Goal: Check status: Check status

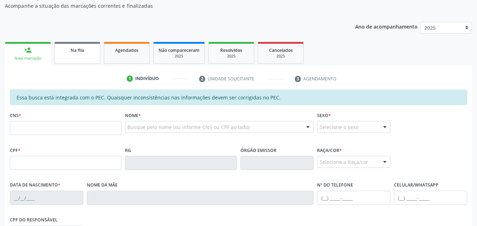
scroll to position [74, 0]
click at [92, 51] on div "Na fila" at bounding box center [77, 49] width 35 height 7
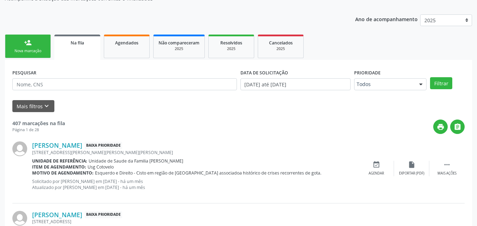
scroll to position [76, 0]
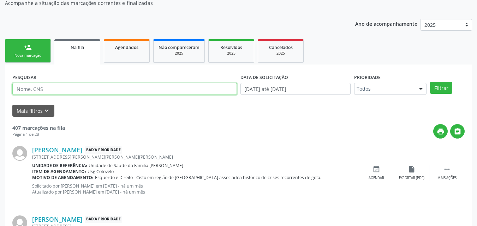
click at [179, 90] on input "text" at bounding box center [124, 89] width 225 height 12
type input "708204135766348"
click at [430, 82] on button "Filtrar" at bounding box center [441, 88] width 22 height 12
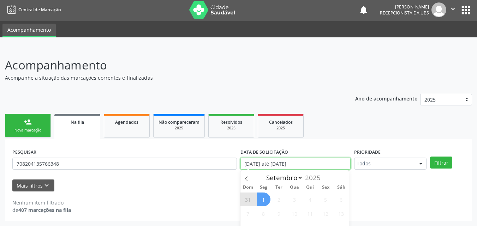
scroll to position [45, 0]
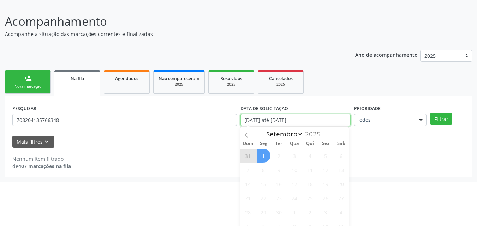
click at [262, 164] on body "Central de Marcação notifications [PERSON_NAME] Recepcionista da UBS  Configur…" at bounding box center [238, 68] width 477 height 226
click at [247, 131] on span at bounding box center [247, 133] width 12 height 12
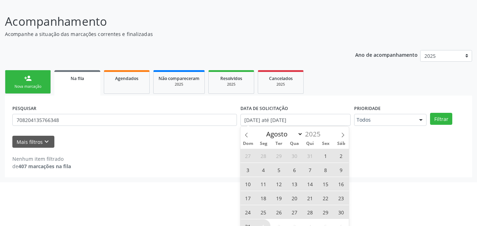
scroll to position [52, 0]
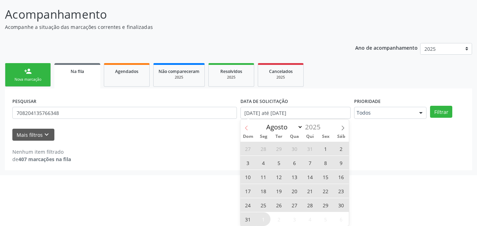
click at [247, 128] on icon at bounding box center [246, 128] width 5 height 5
select select "6"
click at [293, 190] on span "23" at bounding box center [295, 191] width 14 height 14
type input "[DATE]"
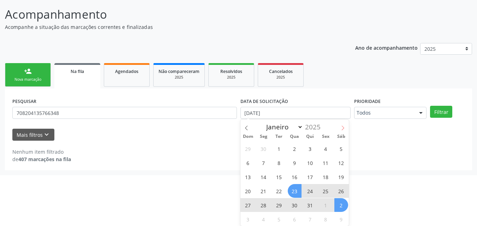
drag, startPoint x: 340, startPoint y: 135, endPoint x: 340, endPoint y: 131, distance: 4.6
click at [340, 131] on div "Janeiro Fevereiro Março Abril Maio Junho Julho Agosto [DATE] Dom Seg Ter Qua Qu…" at bounding box center [295, 173] width 109 height 107
click at [340, 131] on span at bounding box center [343, 126] width 12 height 12
select select "7"
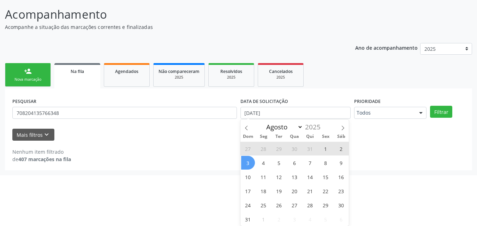
click at [248, 167] on span "3" at bounding box center [248, 163] width 14 height 14
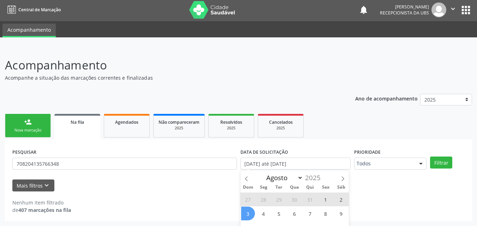
select select "7"
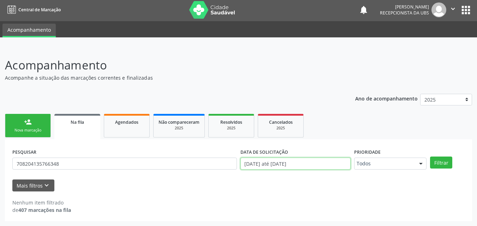
scroll to position [45, 0]
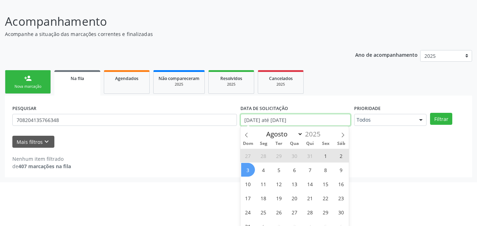
click at [257, 164] on body "Central de Marcação notifications [PERSON_NAME] Recepcionista da UBS  Configur…" at bounding box center [238, 68] width 477 height 226
click at [322, 156] on span "1" at bounding box center [326, 156] width 14 height 14
type input "01/08/2025"
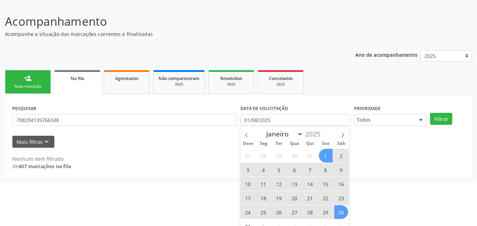
click at [341, 221] on span "6" at bounding box center [342, 227] width 14 height 14
click at [342, 214] on span "30" at bounding box center [342, 213] width 14 height 14
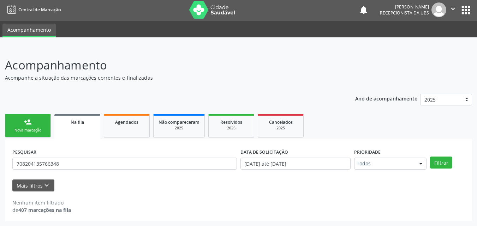
scroll to position [1, 0]
click at [436, 161] on button "Filtrar" at bounding box center [441, 163] width 22 height 12
click at [443, 164] on button "Filtrar" at bounding box center [441, 163] width 22 height 12
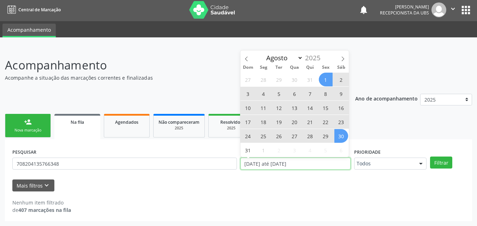
click at [318, 160] on input "[DATE] até [DATE]" at bounding box center [296, 164] width 111 height 12
click at [249, 61] on span at bounding box center [247, 57] width 12 height 12
select select "6"
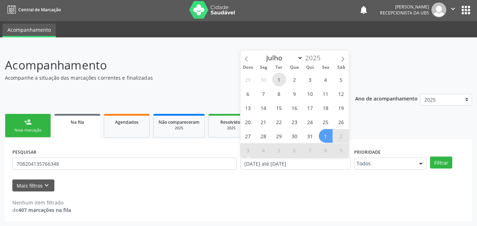
click at [276, 79] on span "1" at bounding box center [279, 80] width 14 height 14
type input "[DATE]"
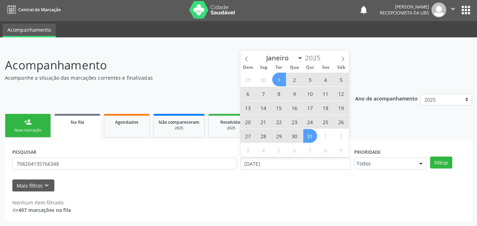
click at [316, 141] on div "29 30 1 2 3 4 5 6 7 8 9 10 11 12 13 14 15 16 17 18 19 20 21 22 23 24 25 26 27 2…" at bounding box center [295, 114] width 109 height 85
click at [313, 138] on span "31" at bounding box center [310, 136] width 14 height 14
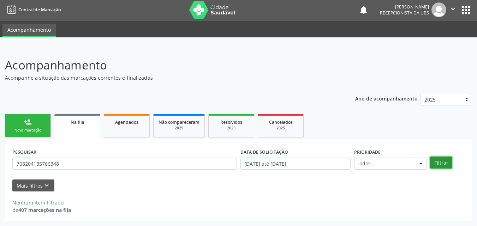
click at [433, 163] on button "Filtrar" at bounding box center [441, 163] width 22 height 12
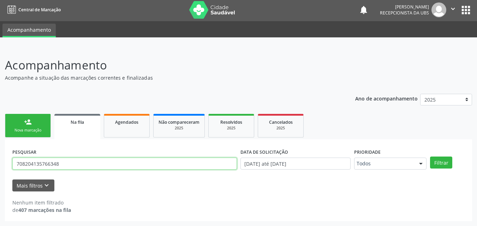
click at [200, 160] on input "708204135766348" at bounding box center [124, 164] width 225 height 12
type input "7"
type input "valmir"
click at [430, 157] on button "Filtrar" at bounding box center [441, 163] width 22 height 12
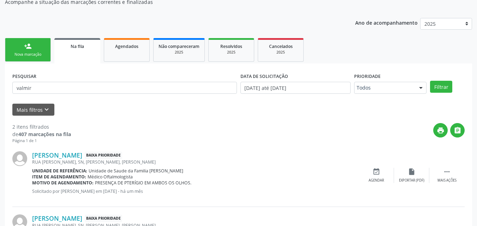
scroll to position [134, 0]
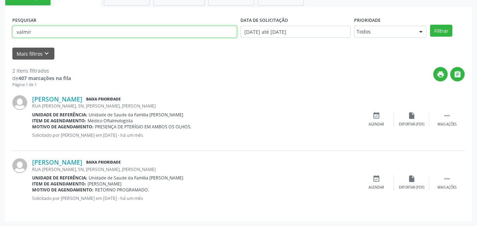
click at [230, 32] on input "valmir" at bounding box center [124, 32] width 225 height 12
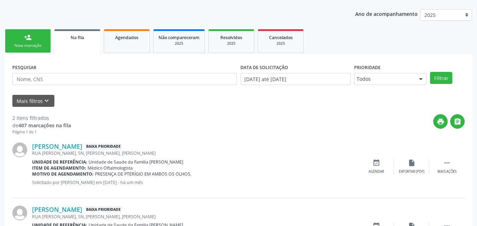
click at [49, 31] on link "person_add Nova marcação" at bounding box center [28, 41] width 46 height 24
click at [116, 38] on span "Agendados" at bounding box center [126, 38] width 23 height 6
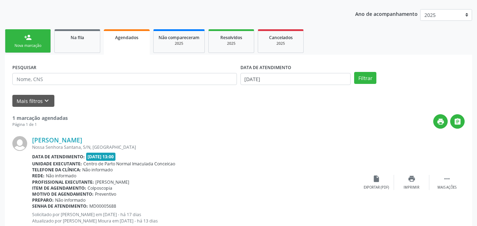
click at [254, 144] on div "Nossa Senhora Santana, S/N, [GEOGRAPHIC_DATA]" at bounding box center [195, 147] width 327 height 6
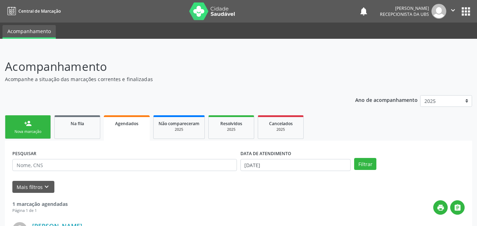
scroll to position [109, 0]
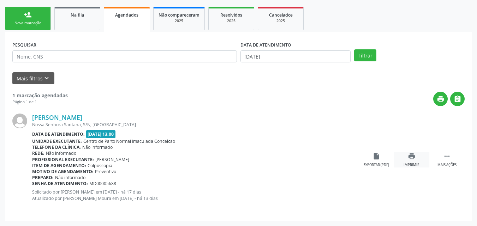
click at [420, 159] on div "print Imprimir" at bounding box center [411, 160] width 35 height 15
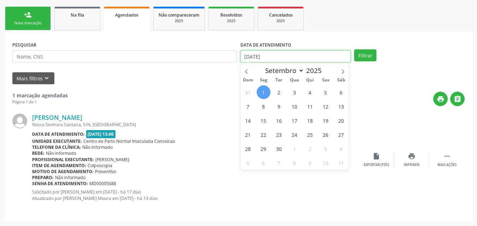
click at [309, 55] on input "[DATE]" at bounding box center [296, 57] width 111 height 12
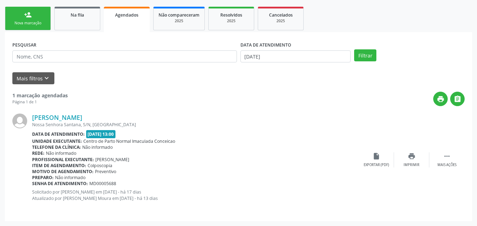
click at [216, 82] on div "Mais filtros keyboard_arrow_down" at bounding box center [239, 78] width 456 height 12
click at [280, 63] on div "DATA DE ATENDIMENTO [DATE]" at bounding box center [296, 54] width 114 height 28
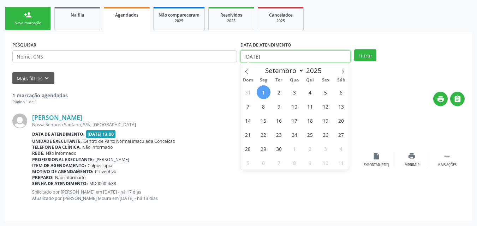
click at [283, 61] on input "[DATE]" at bounding box center [296, 57] width 111 height 12
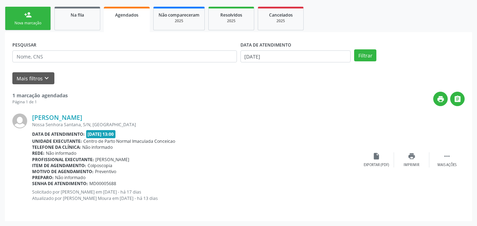
click at [202, 80] on div "Mais filtros keyboard_arrow_down" at bounding box center [239, 78] width 456 height 12
click at [131, 141] on span "Centro de Parto Normal Imaculada Conceicao" at bounding box center [129, 141] width 92 height 6
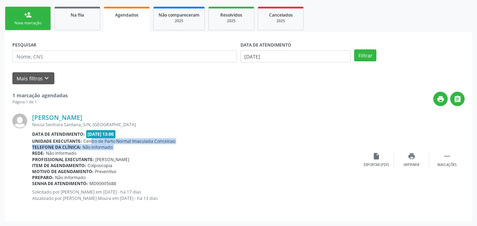
drag, startPoint x: 131, startPoint y: 141, endPoint x: 131, endPoint y: 150, distance: 8.8
click at [131, 150] on div "[PERSON_NAME] [GEOGRAPHIC_DATA], S/N, [GEOGRAPHIC_DATA] Data de atendimento: [D…" at bounding box center [195, 160] width 327 height 93
click at [131, 185] on div "Senha de atendimento: MD00005688" at bounding box center [195, 184] width 327 height 6
click at [92, 139] on span "Centro de Parto Normal Imaculada Conceicao" at bounding box center [129, 141] width 92 height 6
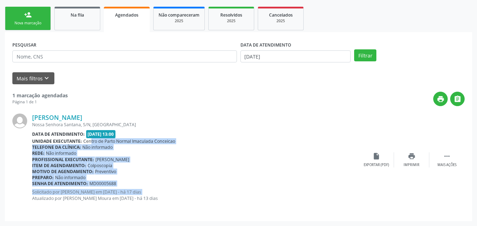
drag, startPoint x: 92, startPoint y: 139, endPoint x: 188, endPoint y: 188, distance: 107.1
click at [188, 188] on div "[PERSON_NAME] [GEOGRAPHIC_DATA], S/N, [GEOGRAPHIC_DATA] Data de atendimento: [D…" at bounding box center [195, 160] width 327 height 93
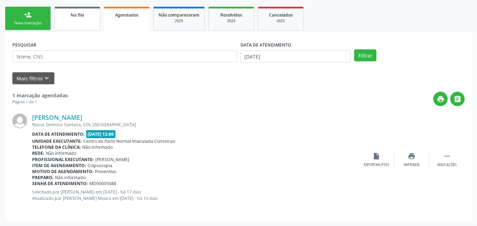
click at [94, 22] on link "Na fila" at bounding box center [77, 19] width 46 height 24
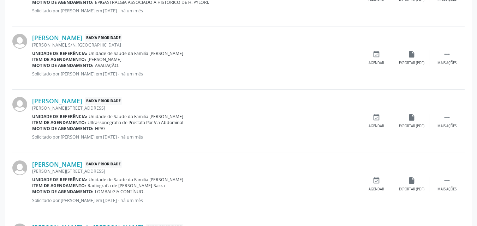
scroll to position [461, 0]
